Goal: Navigation & Orientation: Find specific page/section

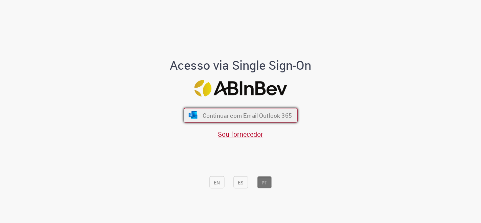
click at [253, 113] on font "Continuar com Email Outlook 365" at bounding box center [246, 116] width 89 height 8
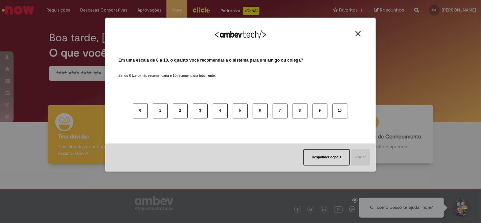
click at [357, 31] on button "Close" at bounding box center [358, 34] width 9 height 6
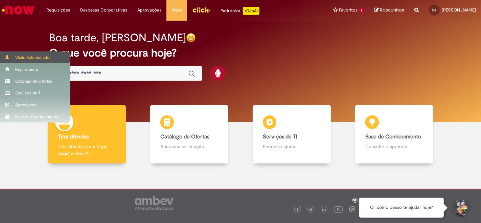
click at [7, 62] on div "Visão Solucionador" at bounding box center [35, 57] width 70 height 12
